Goal: Information Seeking & Learning: Learn about a topic

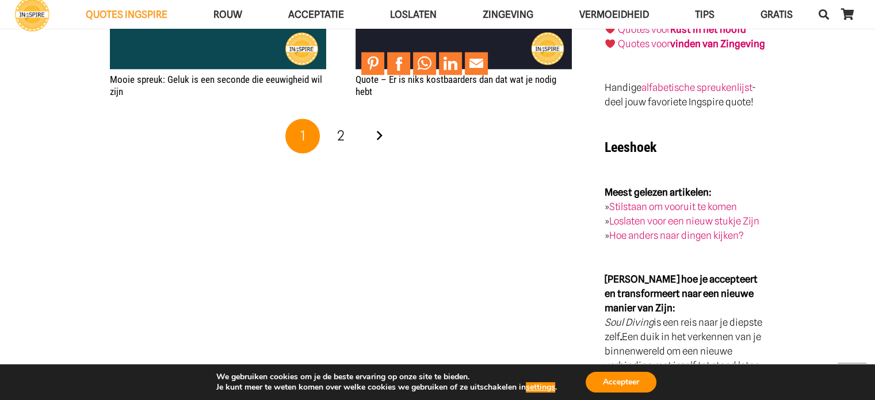
scroll to position [2071, 0]
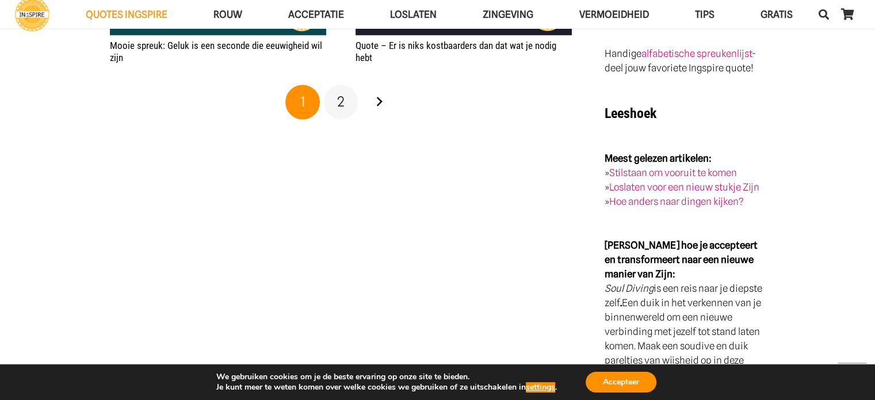
click at [349, 118] on link "2" at bounding box center [341, 102] width 35 height 35
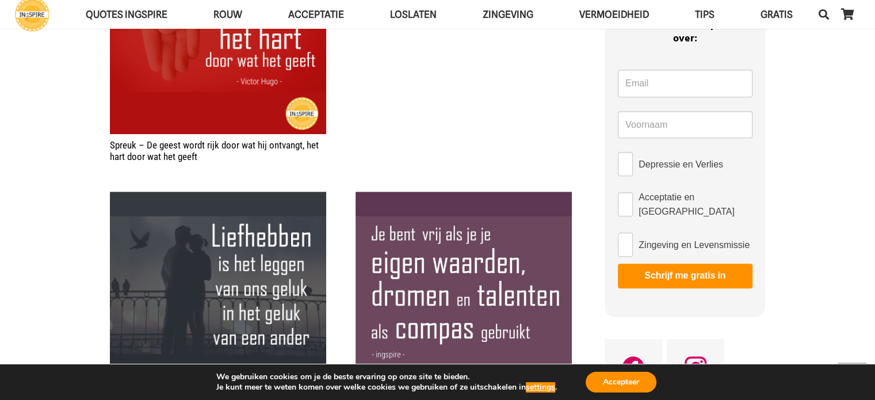
scroll to position [690, 0]
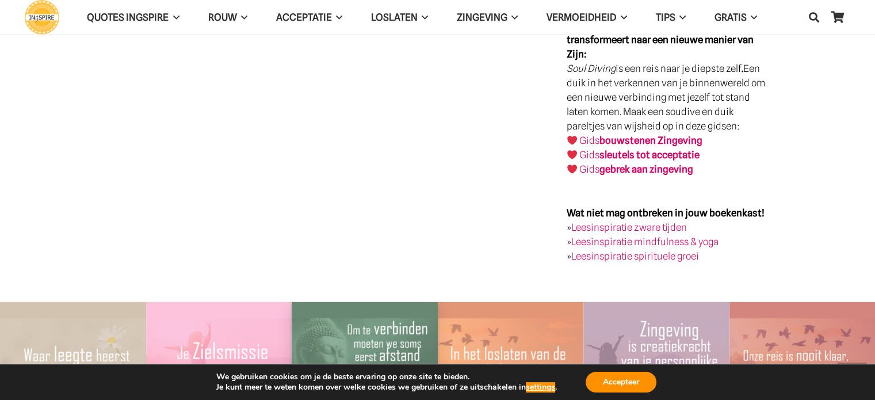
scroll to position [1841, 0]
